Goal: Task Accomplishment & Management: Complete application form

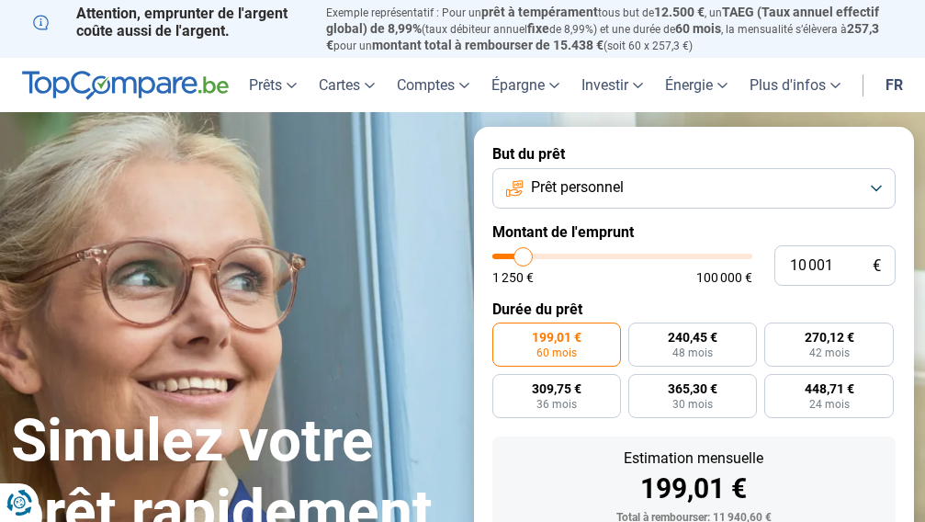
click at [859, 175] on button "Prêt personnel" at bounding box center [694, 188] width 404 height 40
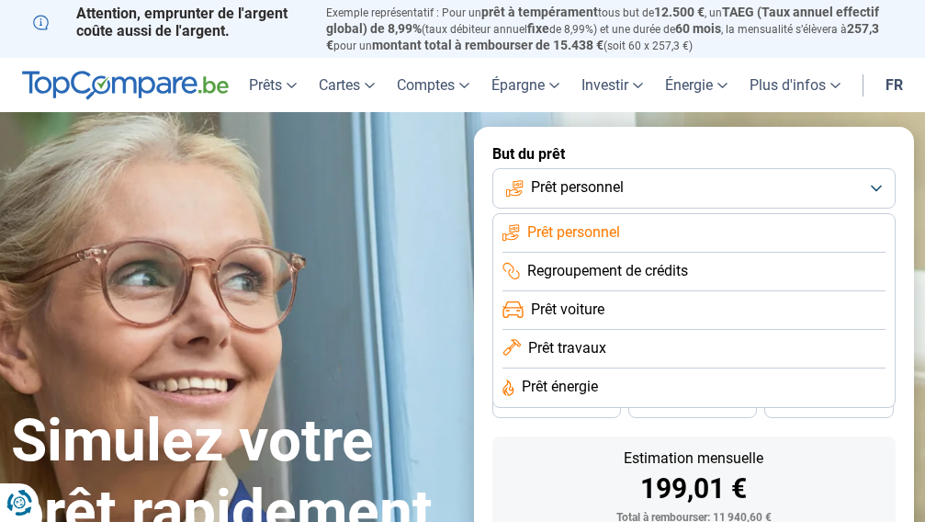
click at [598, 343] on span "Prêt travaux" at bounding box center [567, 348] width 78 height 20
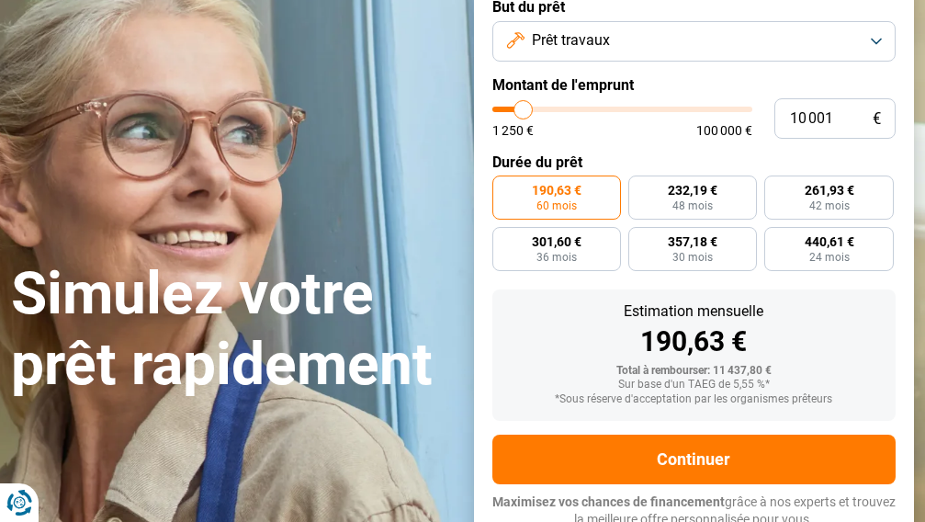
scroll to position [152, 0]
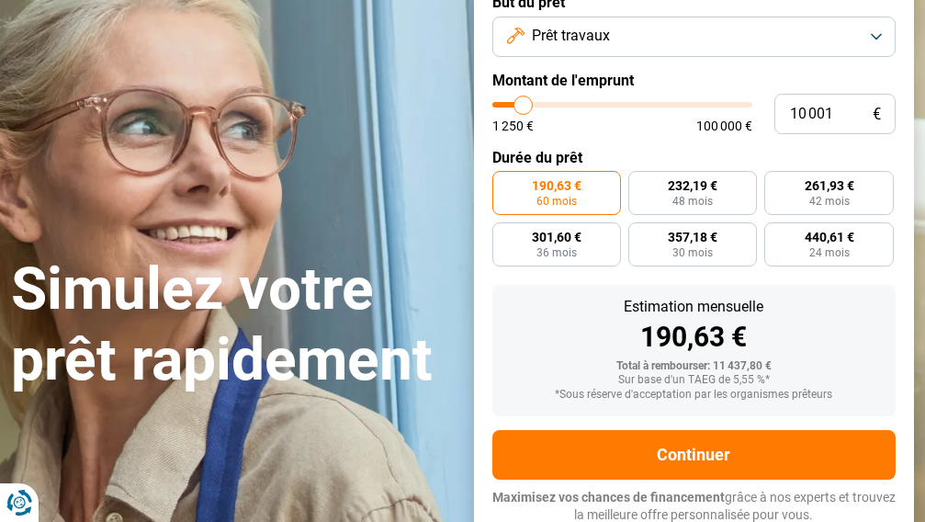
type input "10 750"
type input "10750"
type input "11 500"
type input "11500"
type input "12 000"
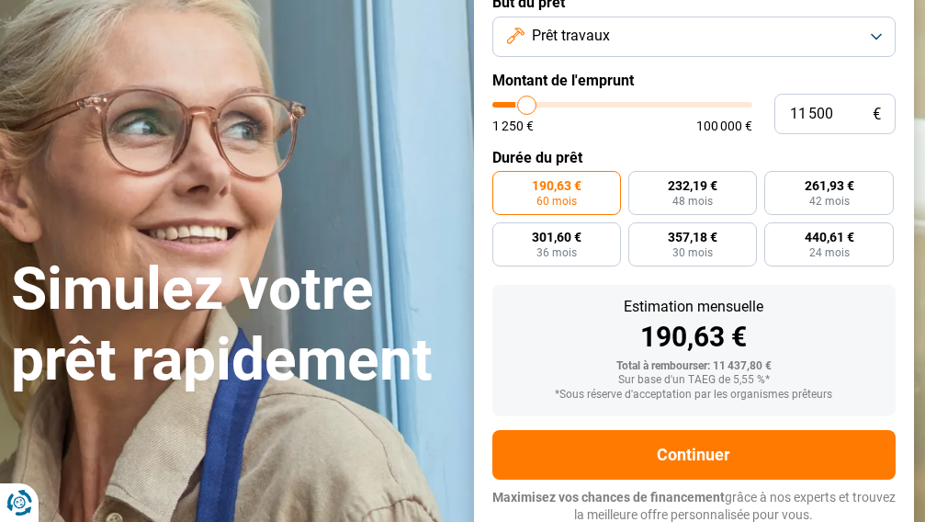
type input "12000"
type input "12 250"
type input "12250"
type input "13 000"
type input "13000"
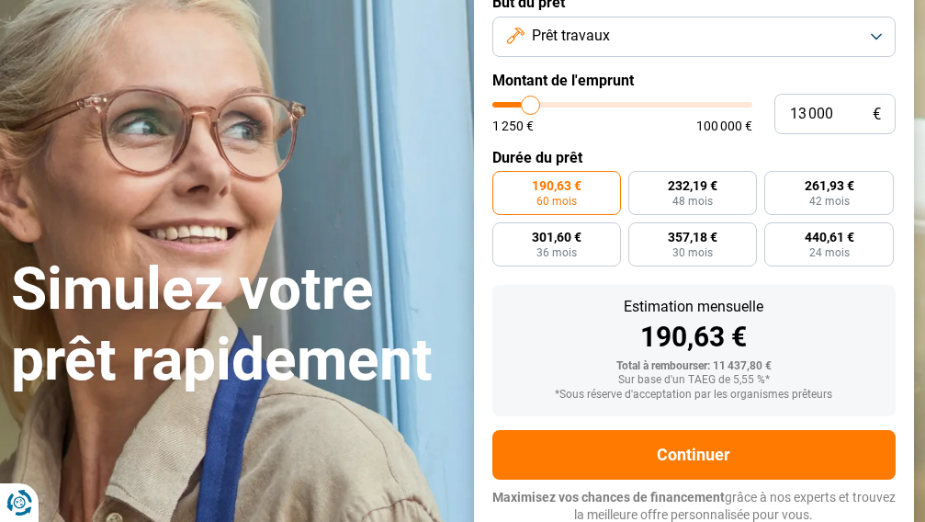
type input "14 250"
type input "14250"
type input "16 500"
type input "16500"
type input "18 000"
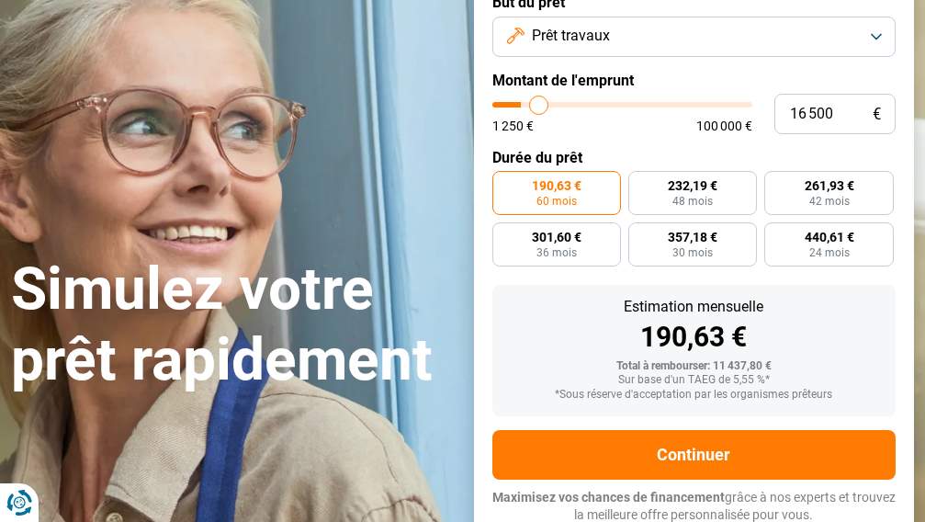
type input "18000"
type input "22 000"
type input "22000"
type input "27 000"
type input "27000"
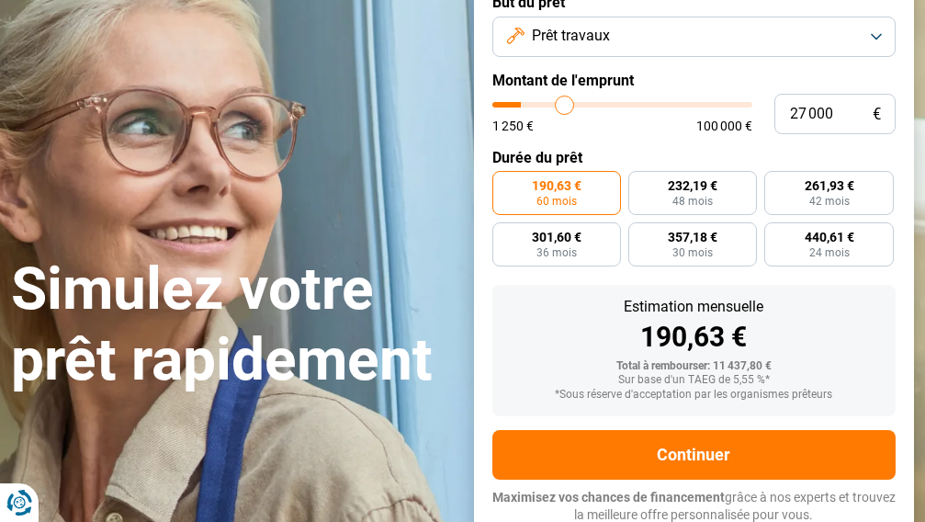
type input "29 250"
type input "29250"
type input "34 500"
type input "34500"
type input "42 250"
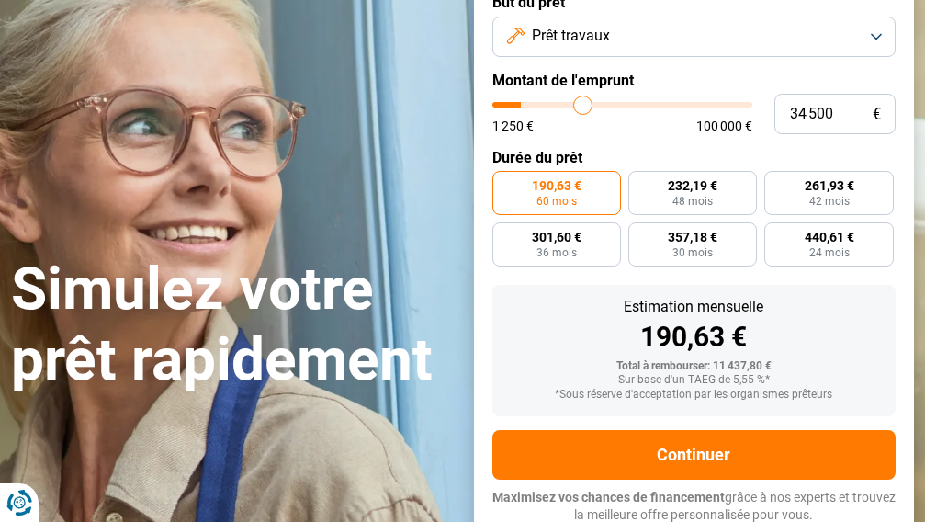
type input "42250"
type input "46 750"
type input "46750"
type input "54 750"
type input "54750"
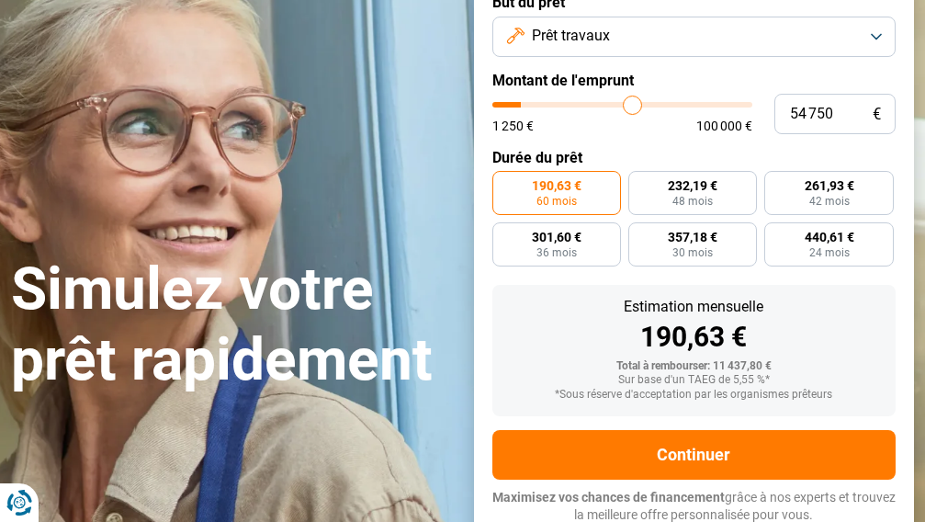
type input "62 250"
type input "62250"
type input "66 000"
type input "66000"
type input "71 750"
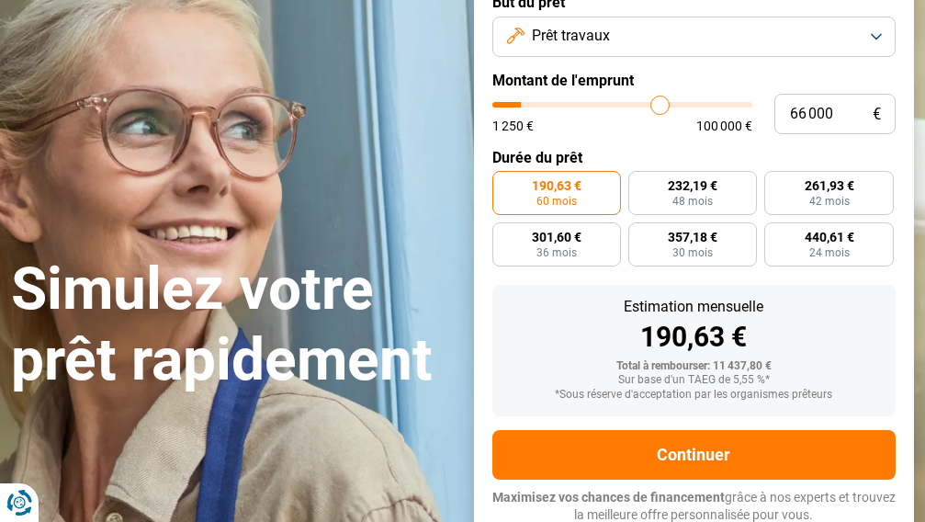
type input "71750"
type input "75 750"
type input "75750"
type input "77 500"
type input "77500"
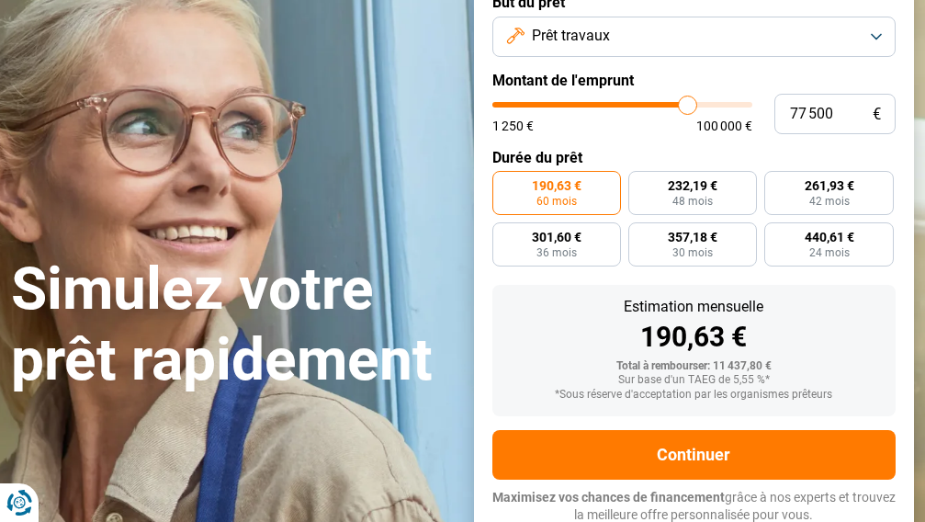
type input "80 750"
type input "80750"
type input "84 500"
type input "84500"
type input "86 500"
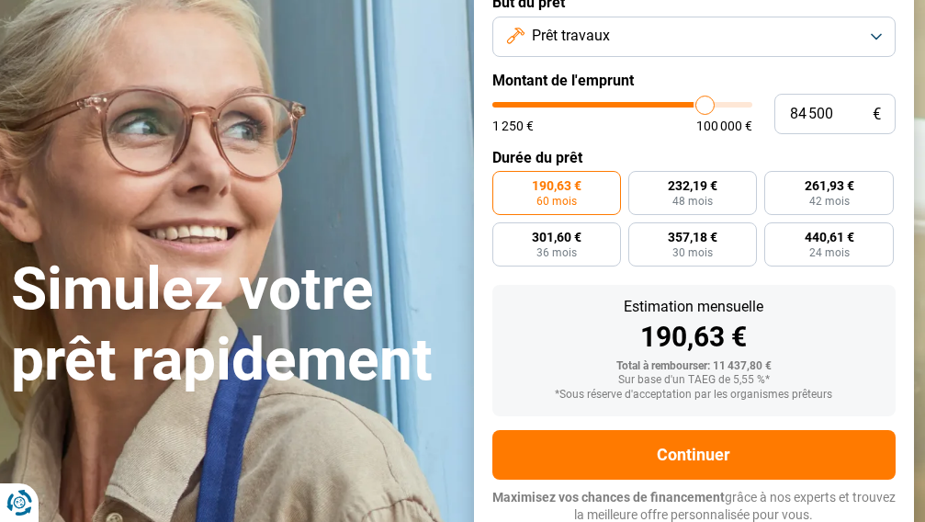
type input "86500"
type input "91 000"
type input "91000"
type input "94 500"
type input "94500"
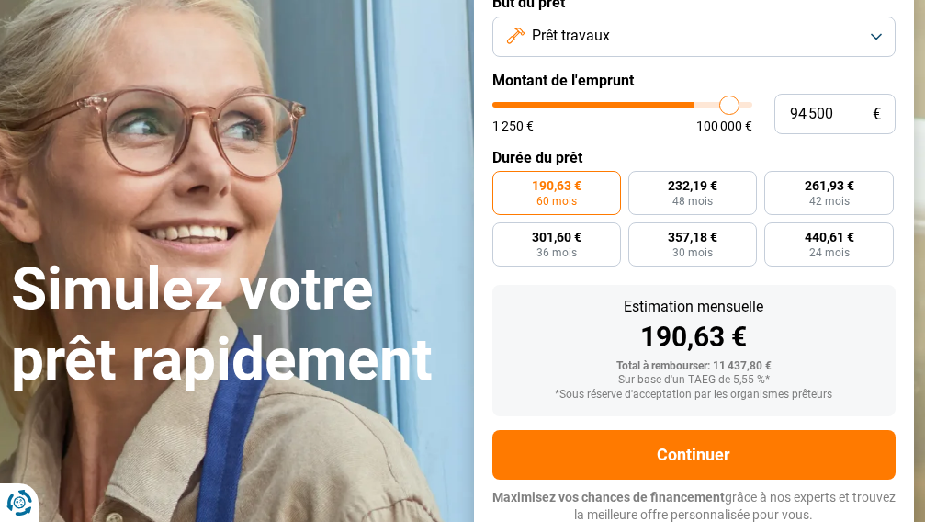
type input "96 250"
type input "96250"
type input "98 500"
type input "98500"
type input "100 000"
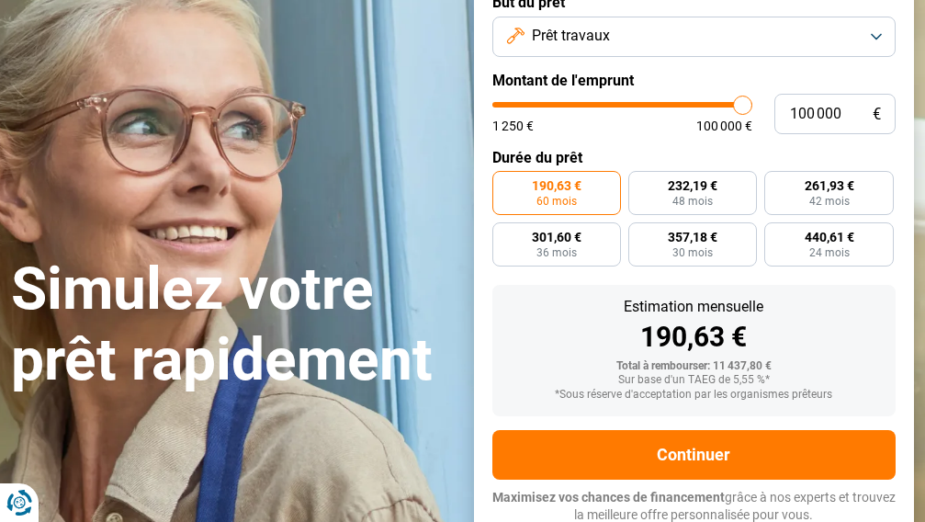
drag, startPoint x: 523, startPoint y: 102, endPoint x: 785, endPoint y: 113, distance: 261.9
type input "100000"
click at [753, 107] on input "range" at bounding box center [622, 105] width 261 height 6
radio input "false"
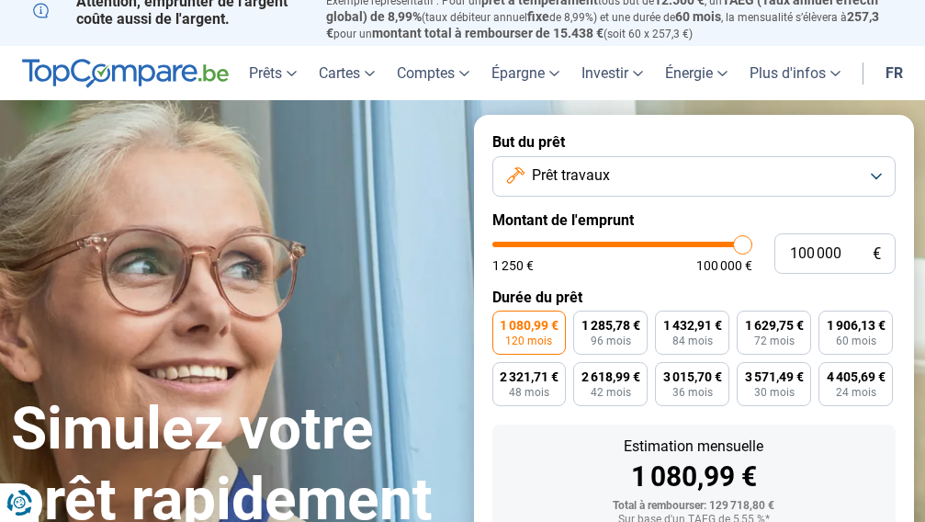
scroll to position [0, 0]
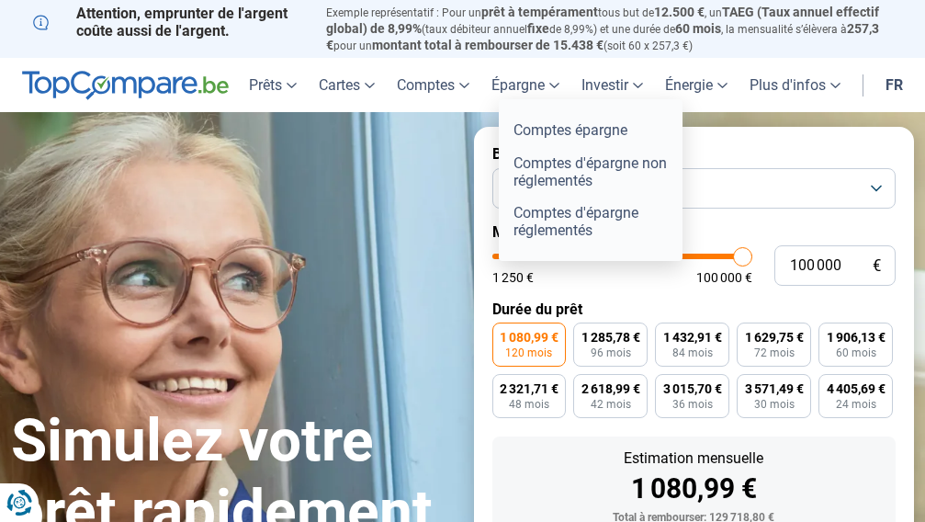
click at [520, 87] on link "Épargne" at bounding box center [525, 85] width 90 height 54
